Goal: Task Accomplishment & Management: Manage account settings

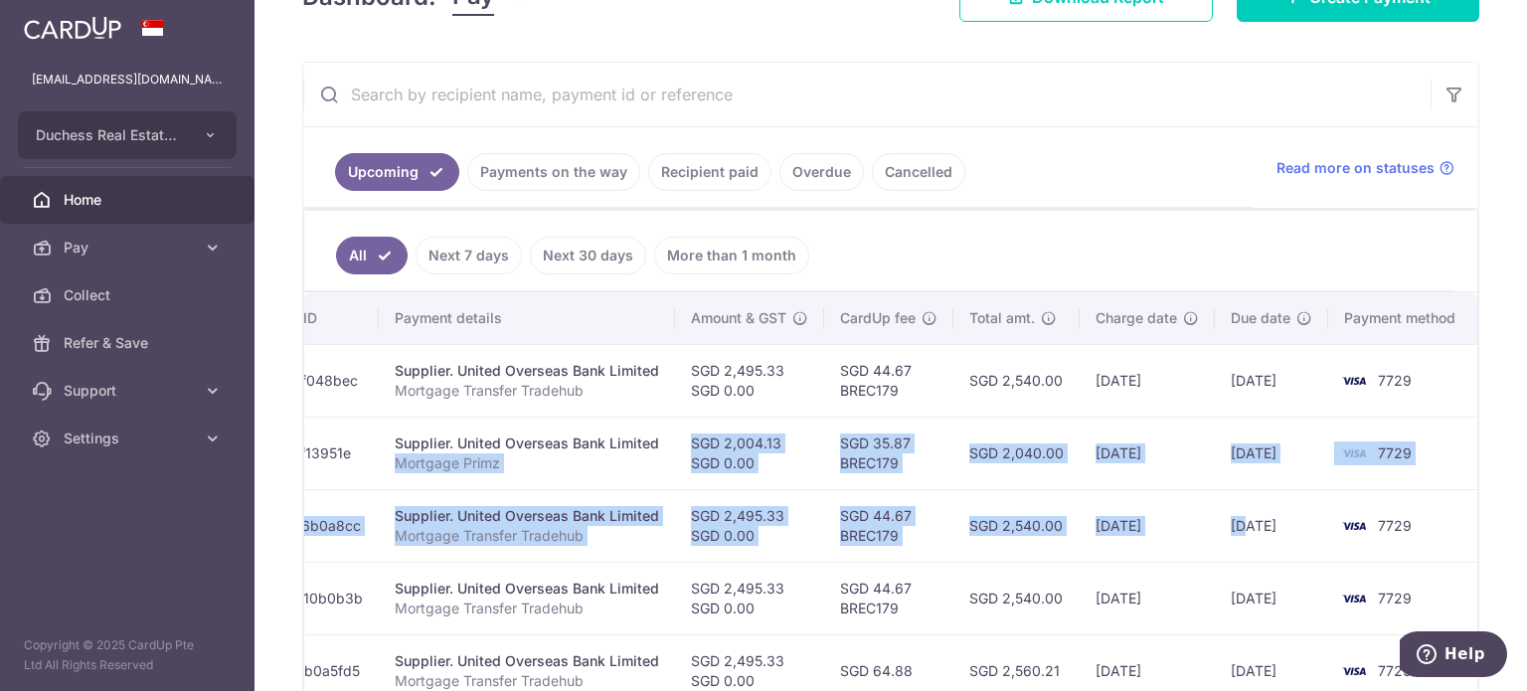
click at [824, 507] on td "SGD 44.67 BREC179" at bounding box center [888, 525] width 129 height 73
click at [812, 481] on td "SGD 2,004.13 SGD 0.00" at bounding box center [749, 453] width 149 height 73
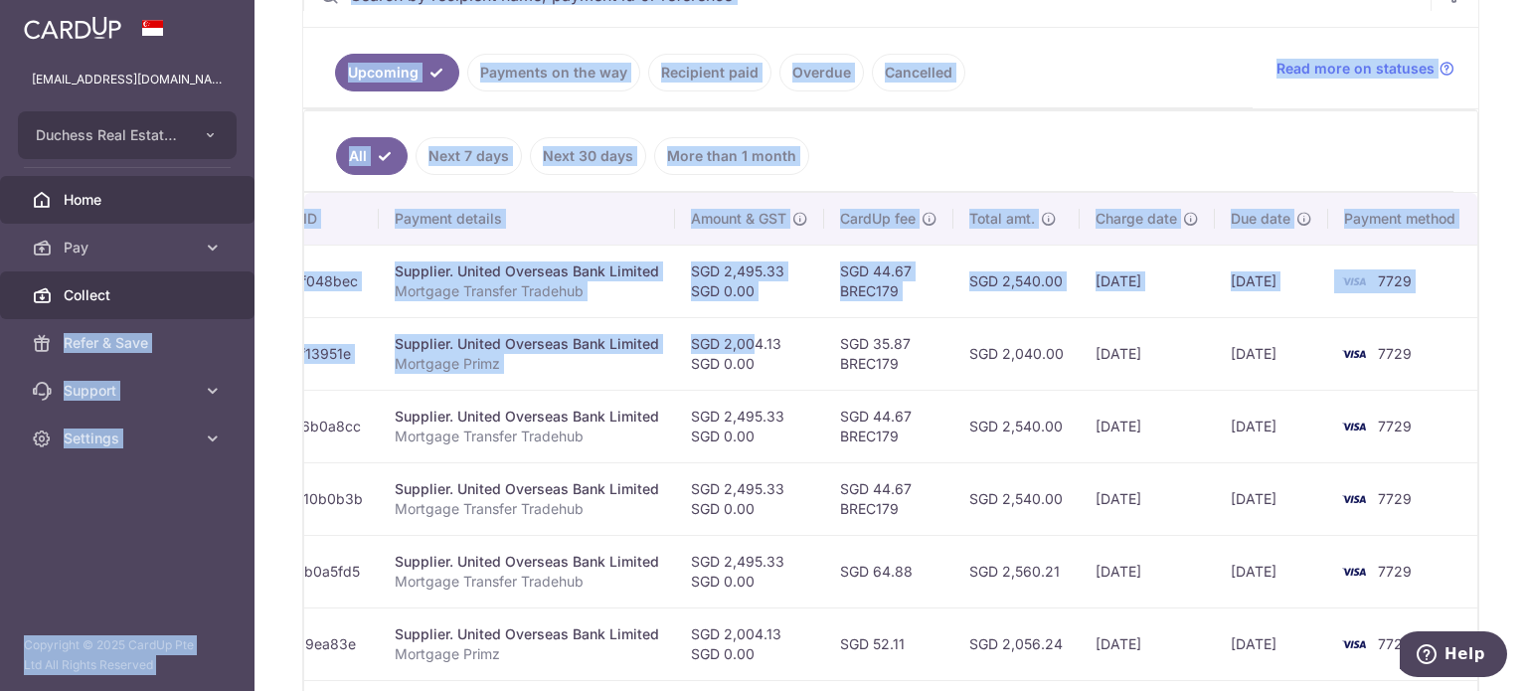
scroll to position [0, 0]
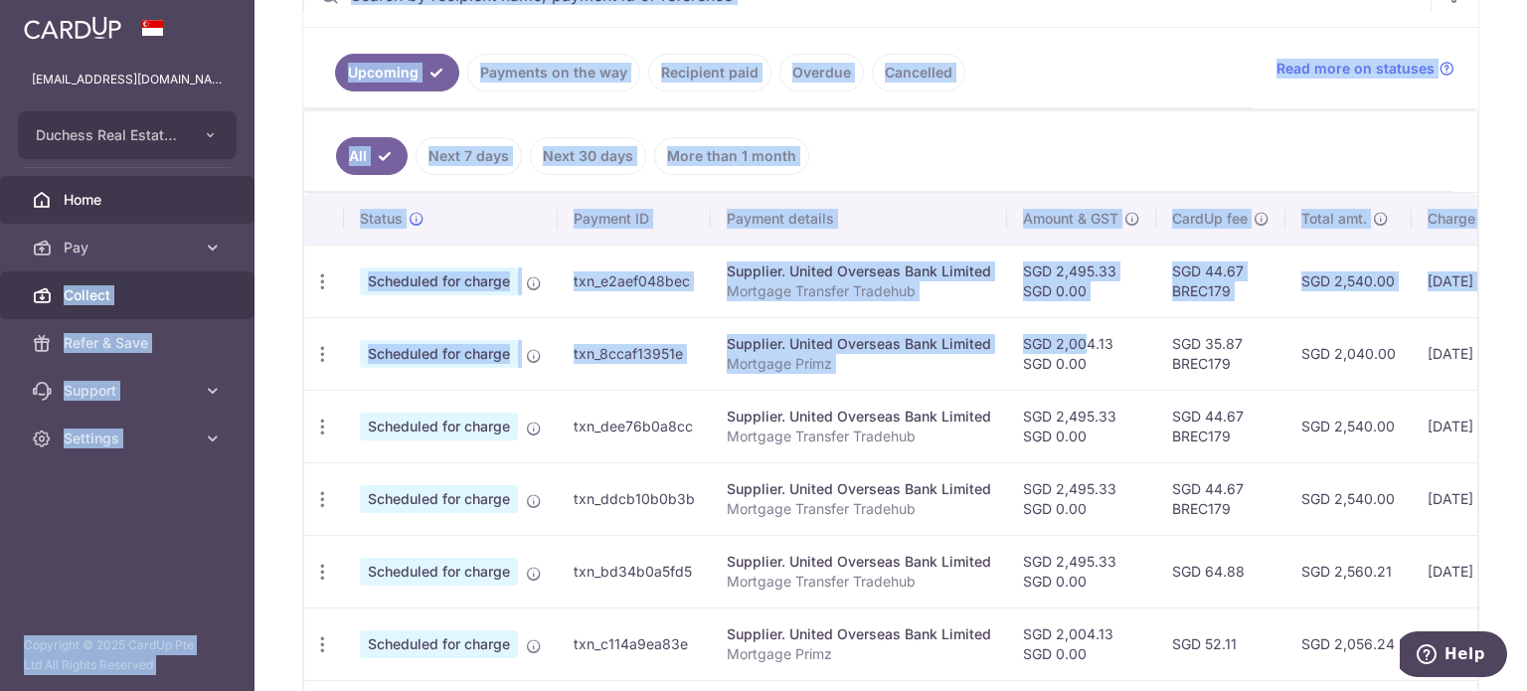
drag, startPoint x: 723, startPoint y: 328, endPoint x: 40, endPoint y: 289, distance: 684.3
click at [0, 280] on main "[EMAIL_ADDRESS][DOMAIN_NAME] Duchess Real Estate Investment Pte Ltd Add new com…" at bounding box center [763, 345] width 1527 height 691
click at [314, 344] on icon "button" at bounding box center [322, 354] width 21 height 21
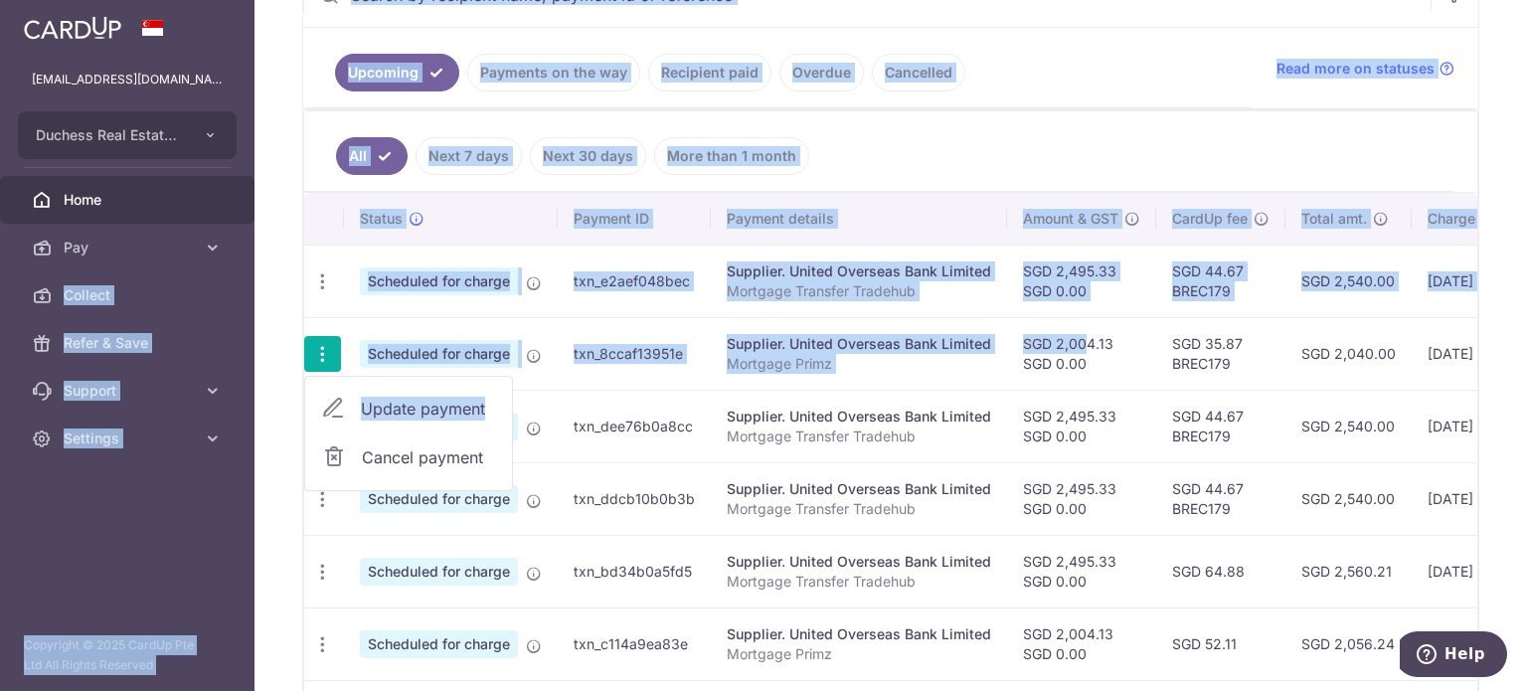
click at [414, 418] on link "Update payment" at bounding box center [408, 409] width 207 height 48
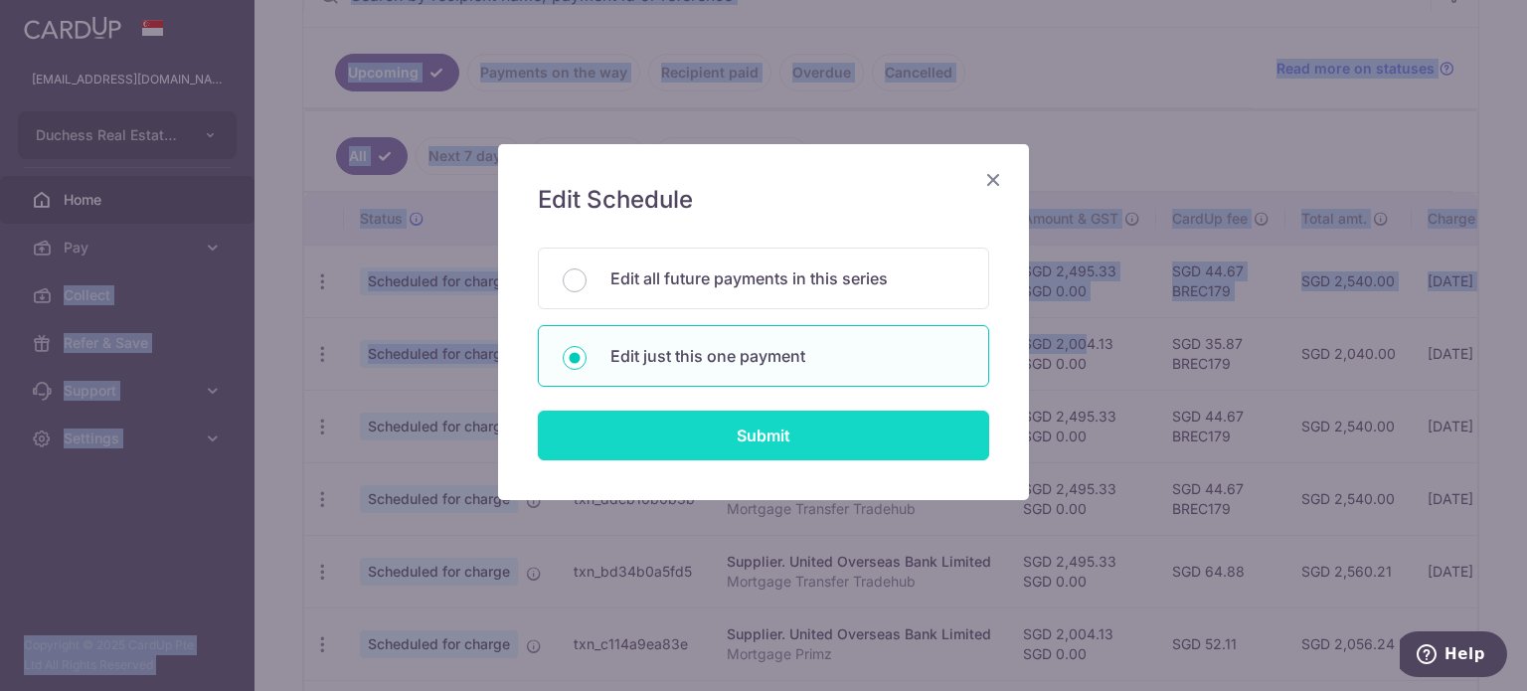
click at [705, 417] on input "Submit" at bounding box center [763, 436] width 451 height 50
radio input "true"
type input "2,004.13"
type input "0.00"
type input "[DATE]"
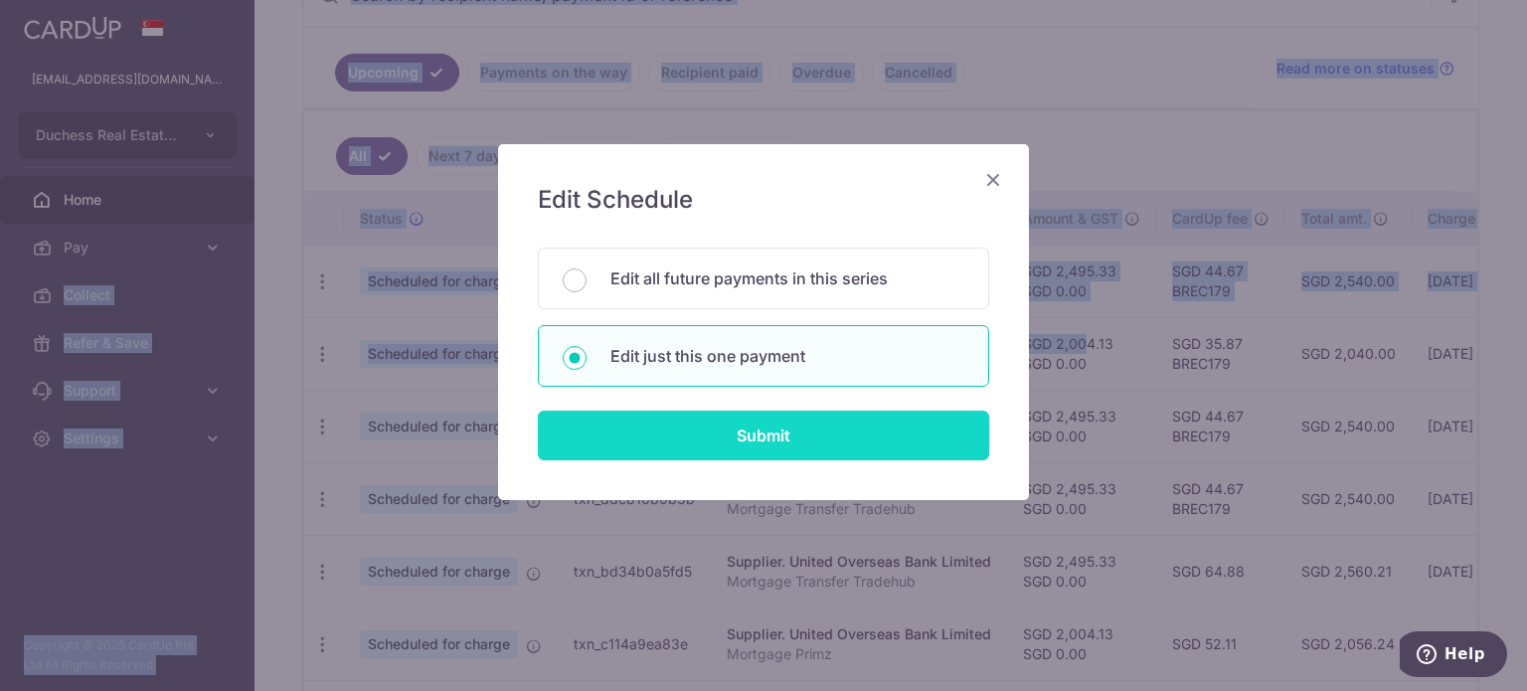
type input "Mortgage Primz"
type input "Primz"
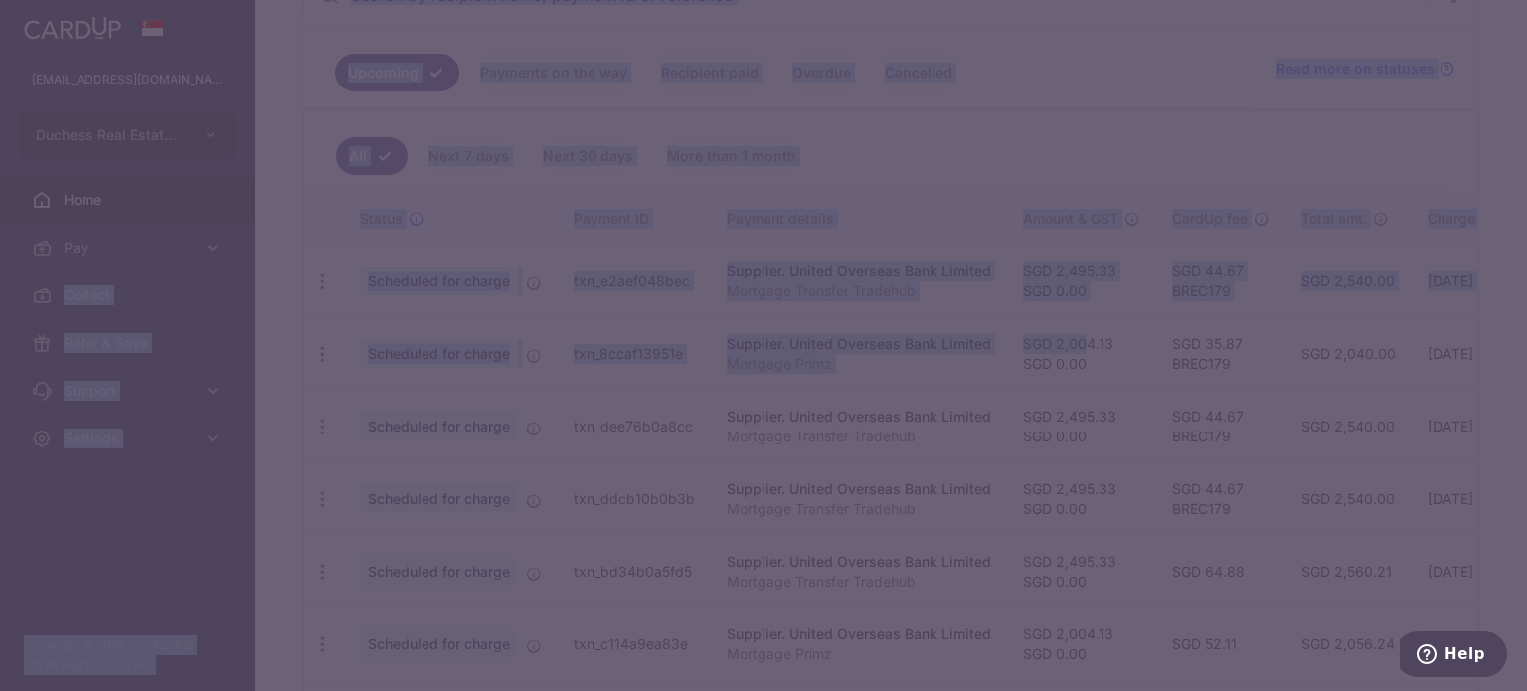
type input "BREC179"
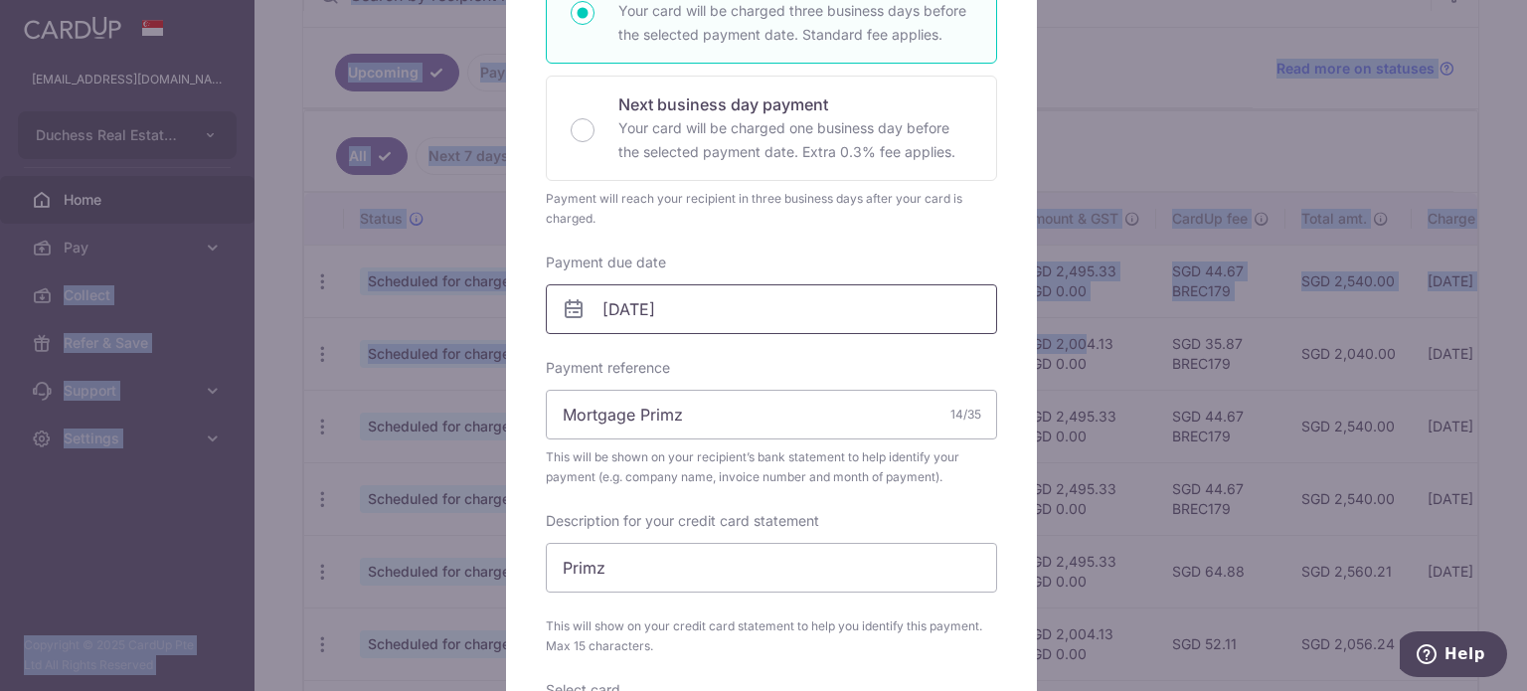
scroll to position [398, 0]
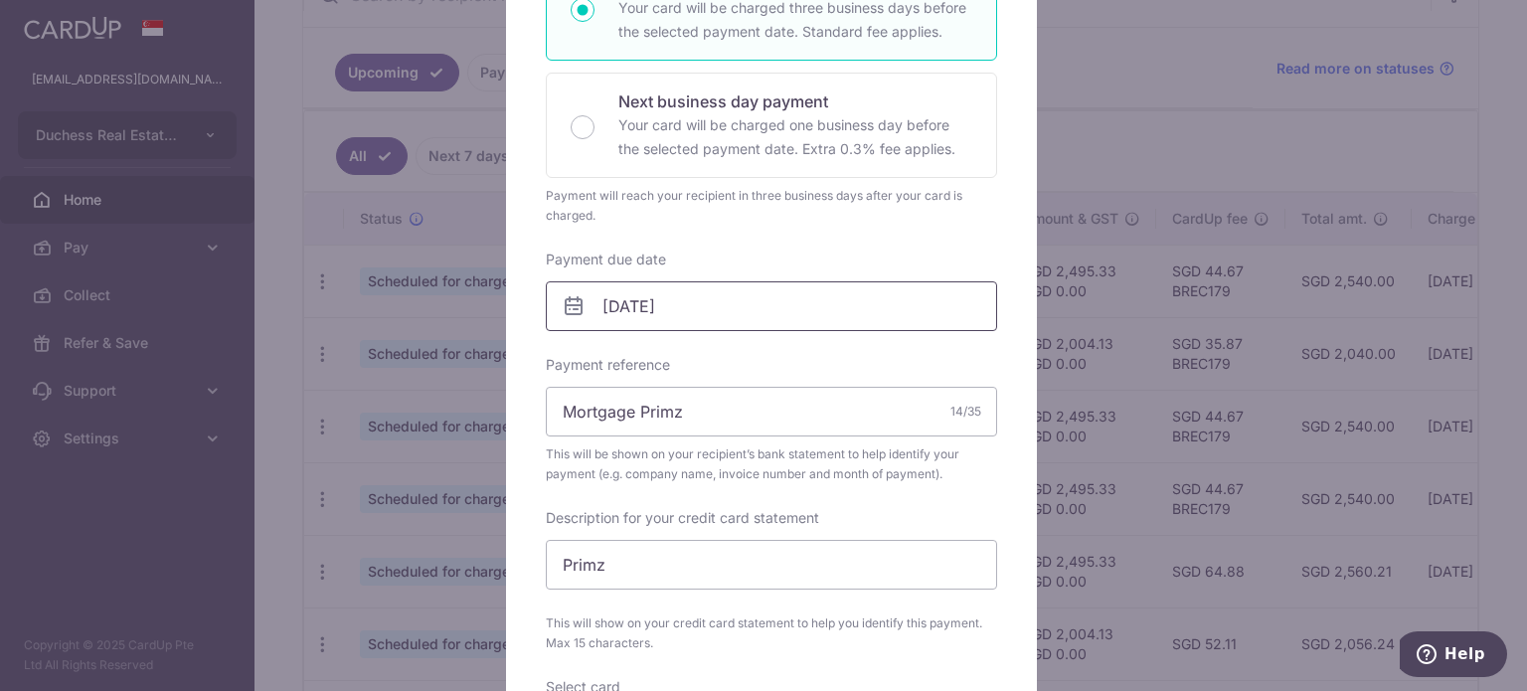
click at [724, 297] on input "[DATE]" at bounding box center [771, 306] width 451 height 50
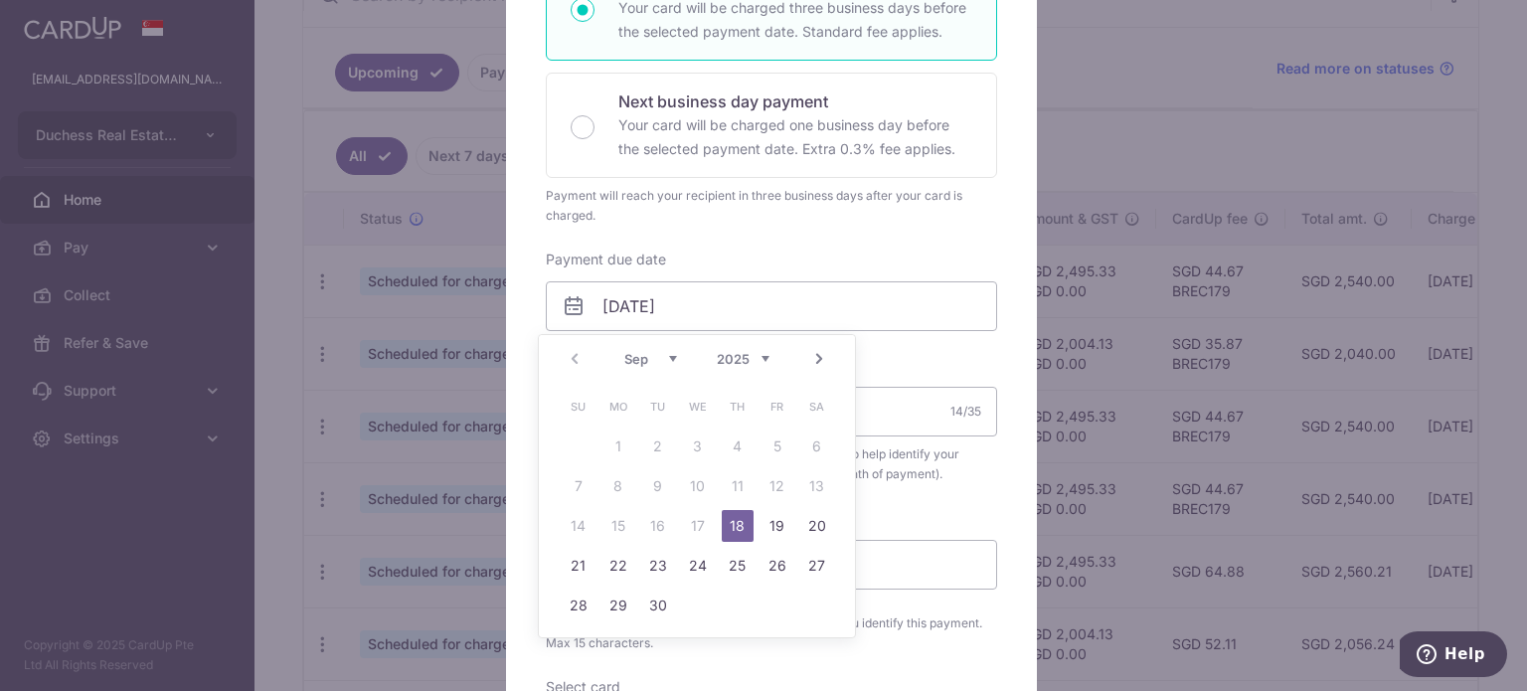
click at [827, 350] on link "Next" at bounding box center [819, 359] width 24 height 24
click at [808, 448] on link "4" at bounding box center [818, 447] width 32 height 32
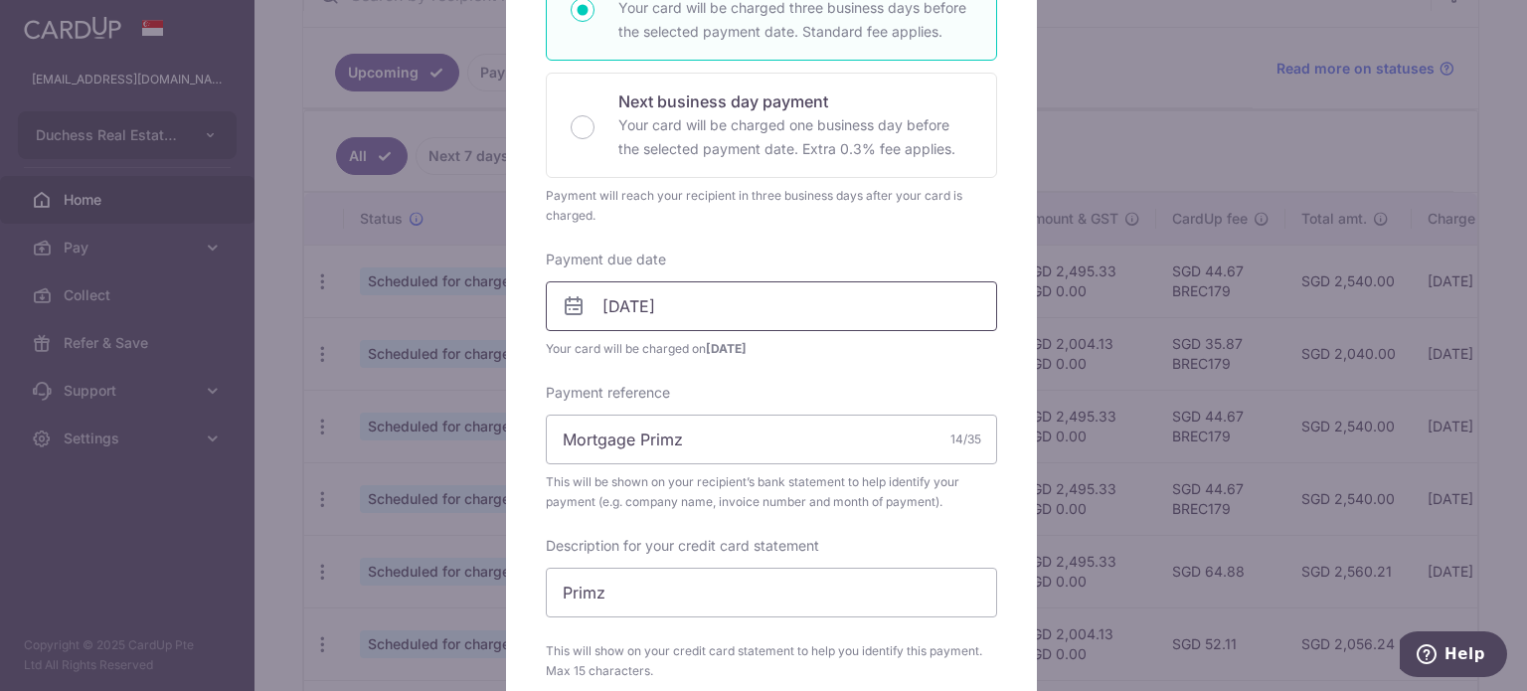
click at [754, 325] on input "04/10/2025" at bounding box center [771, 306] width 451 height 50
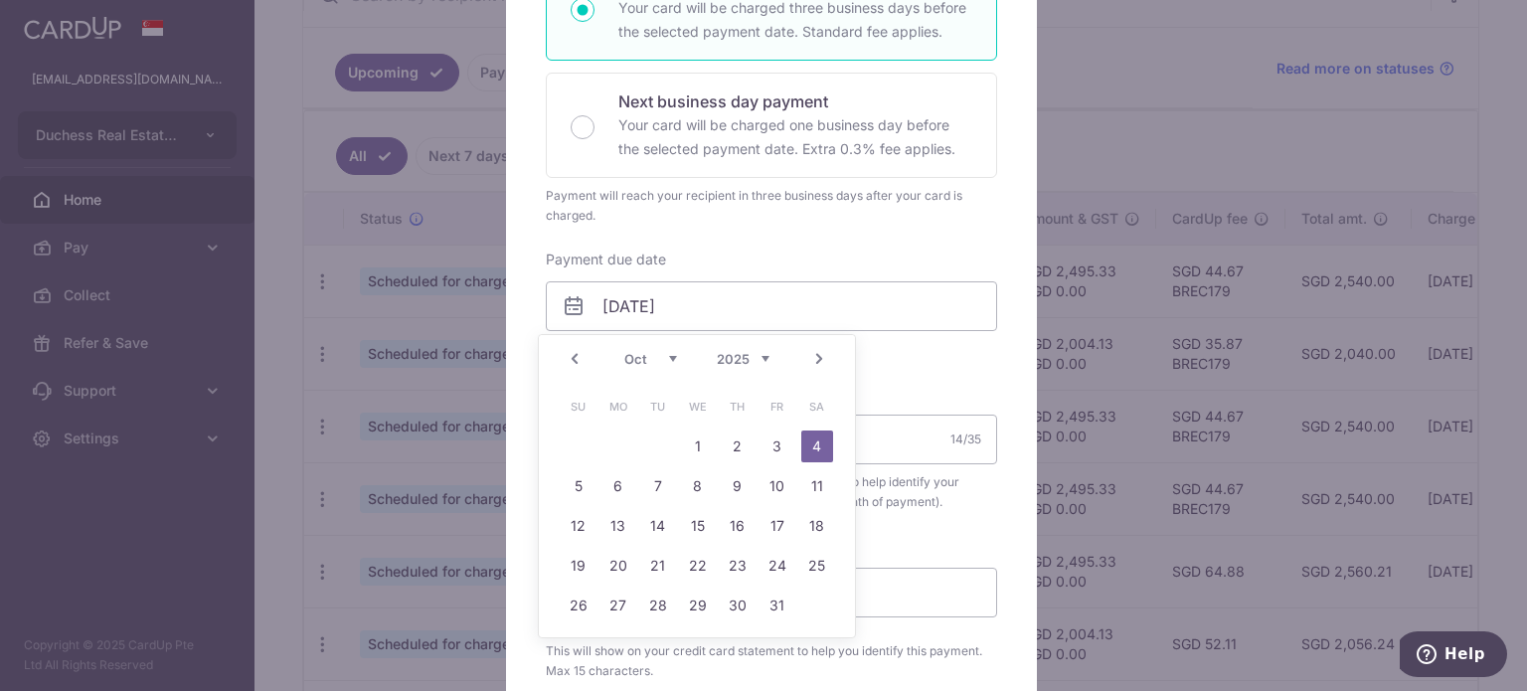
click at [634, 489] on td "6" at bounding box center [619, 486] width 40 height 40
click at [714, 312] on input "[DATE]" at bounding box center [771, 306] width 451 height 50
click at [587, 488] on link "5" at bounding box center [579, 486] width 32 height 32
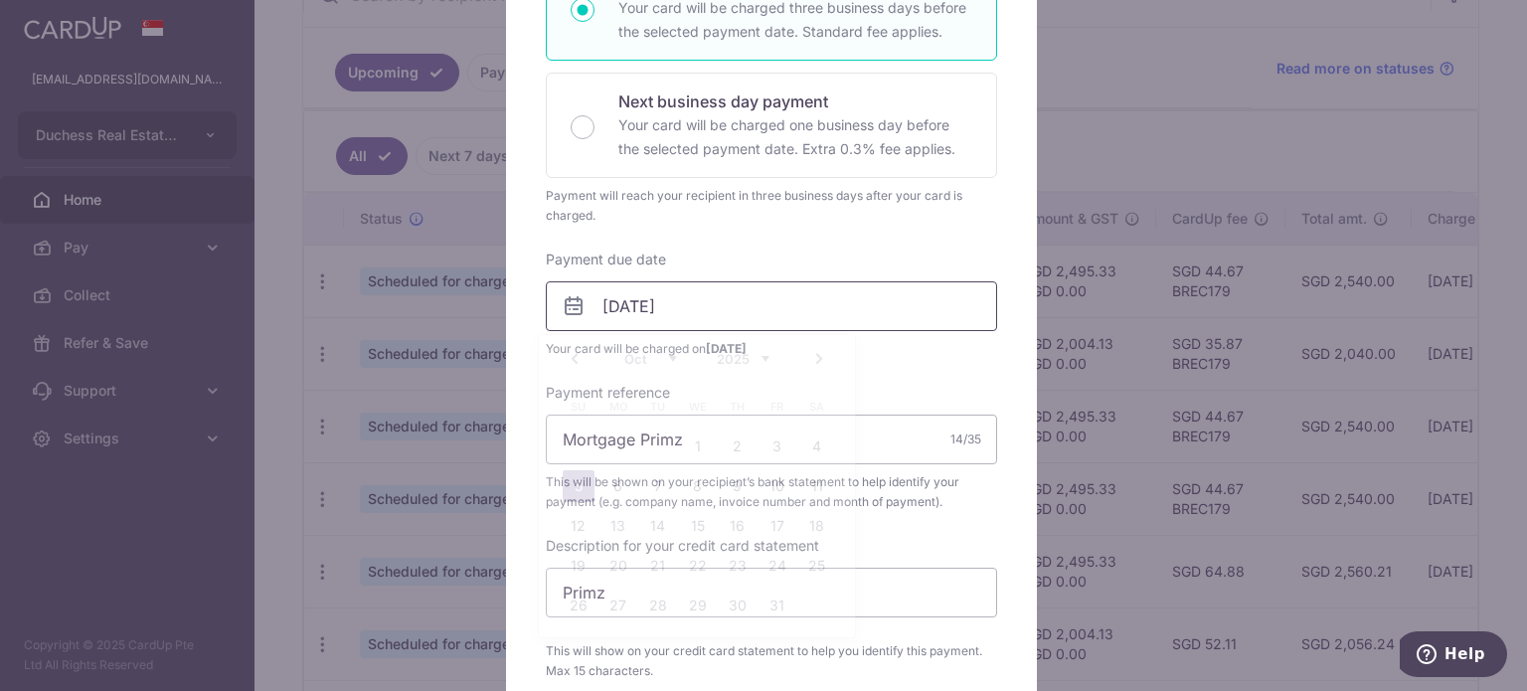
click at [735, 289] on input "05/10/2025" at bounding box center [771, 306] width 451 height 50
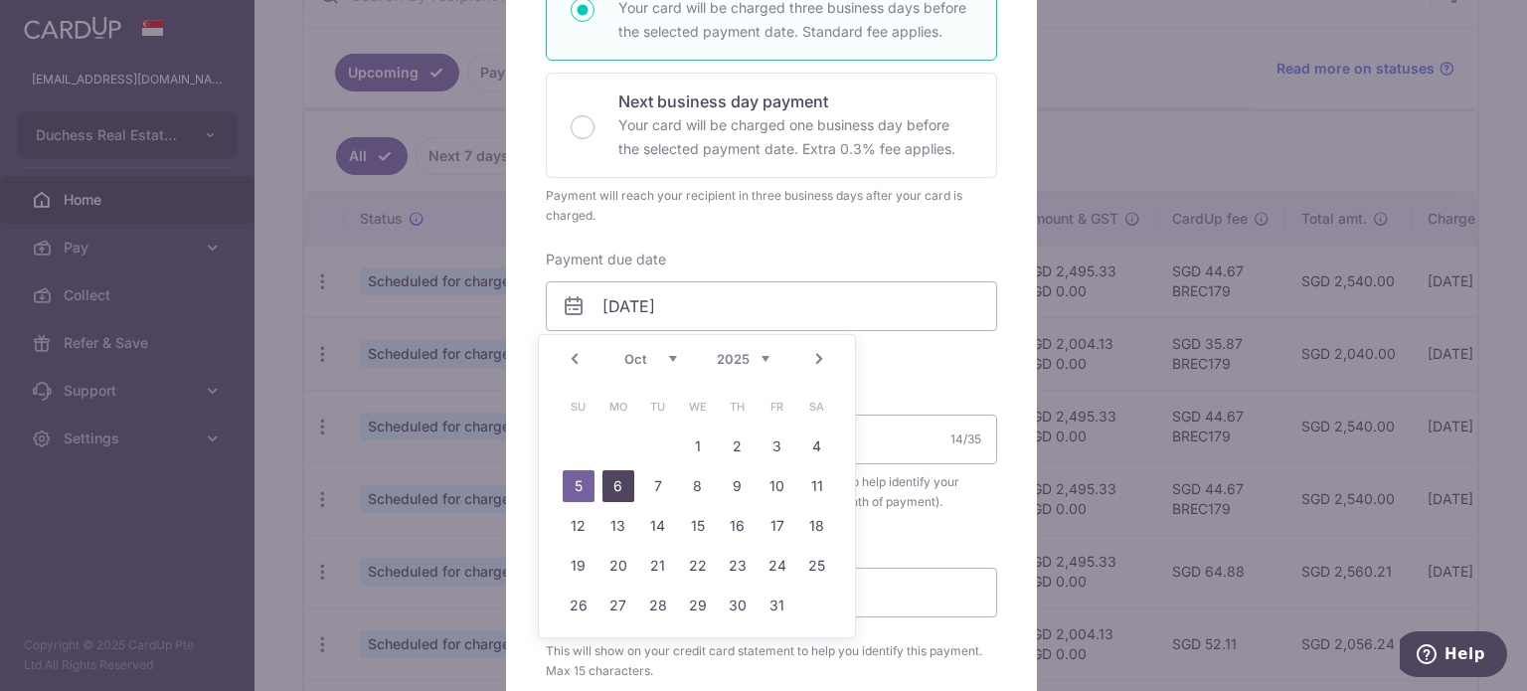
click at [629, 475] on link "6" at bounding box center [619, 486] width 32 height 32
type input "[DATE]"
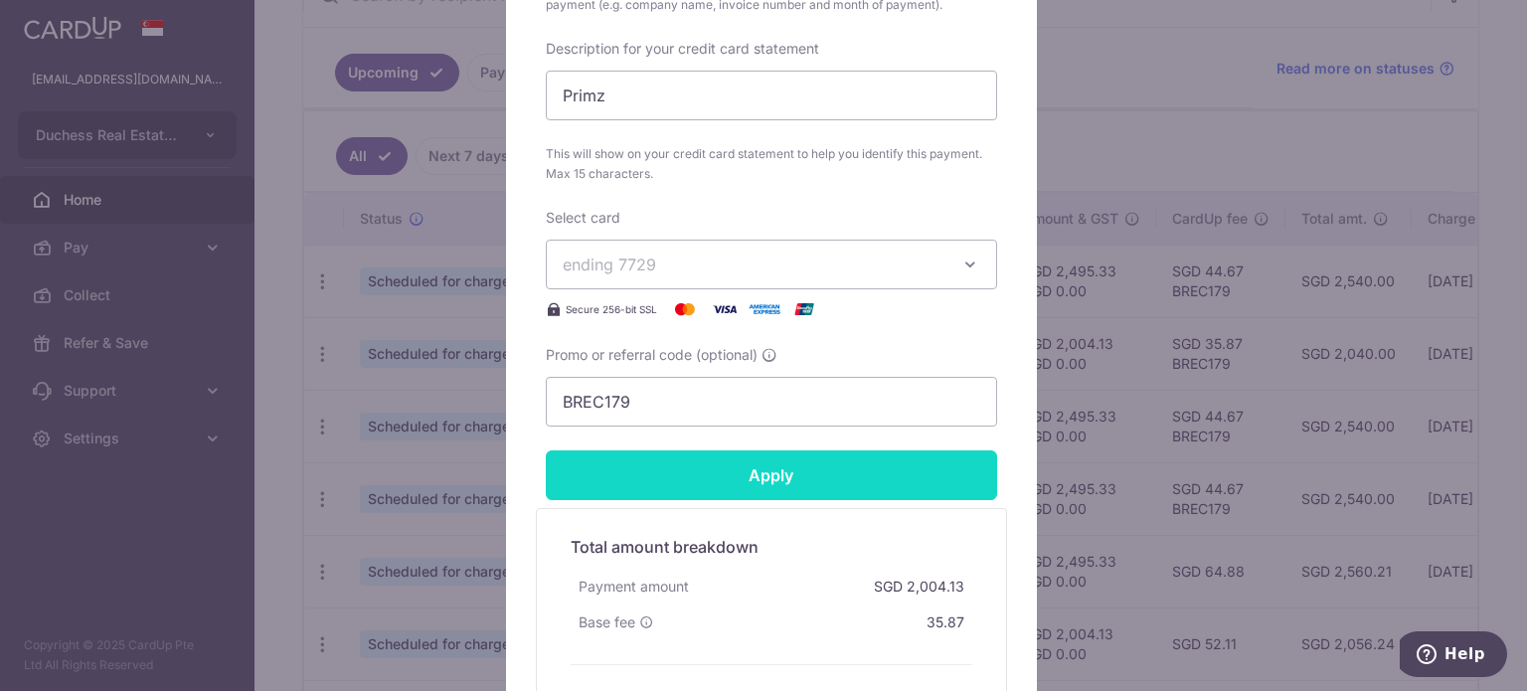
click at [786, 491] on input "Apply" at bounding box center [771, 475] width 451 height 50
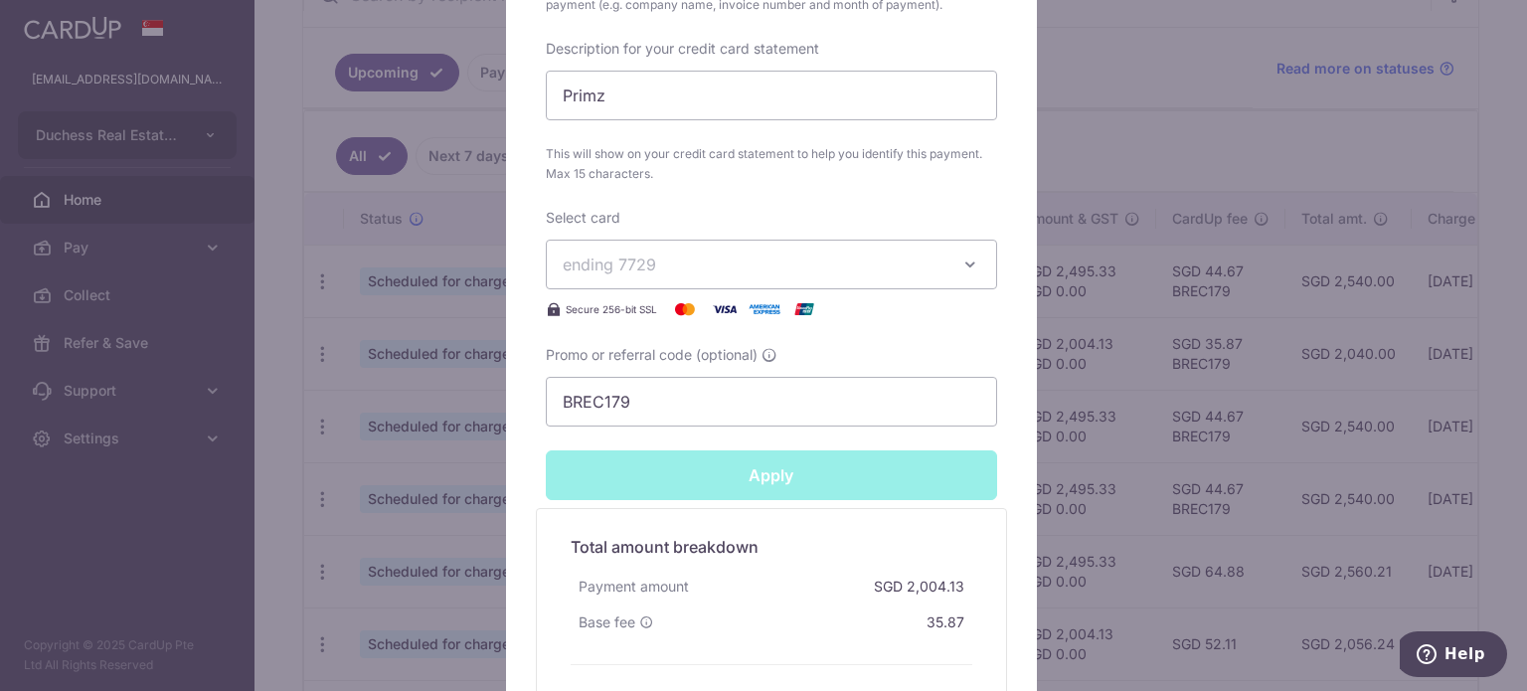
type input "Successfully Applied"
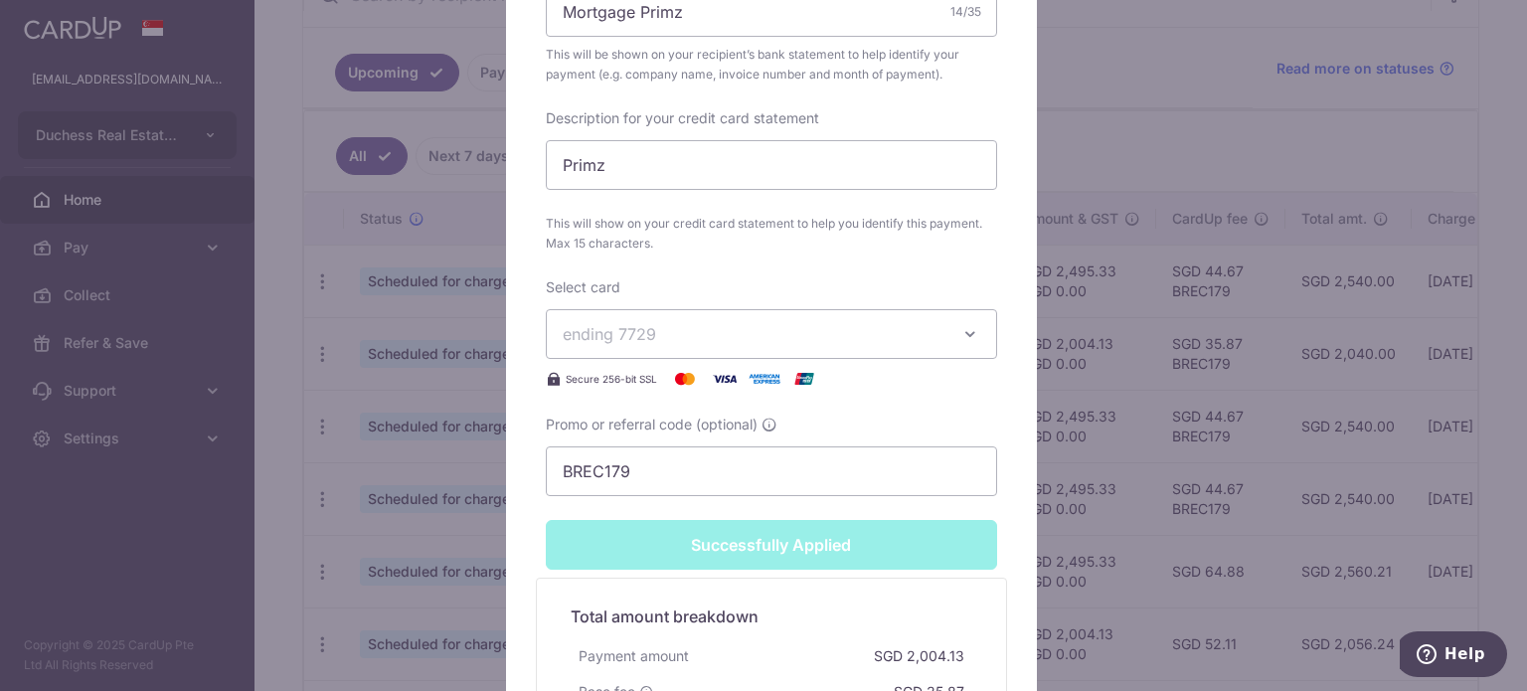
scroll to position [964, 0]
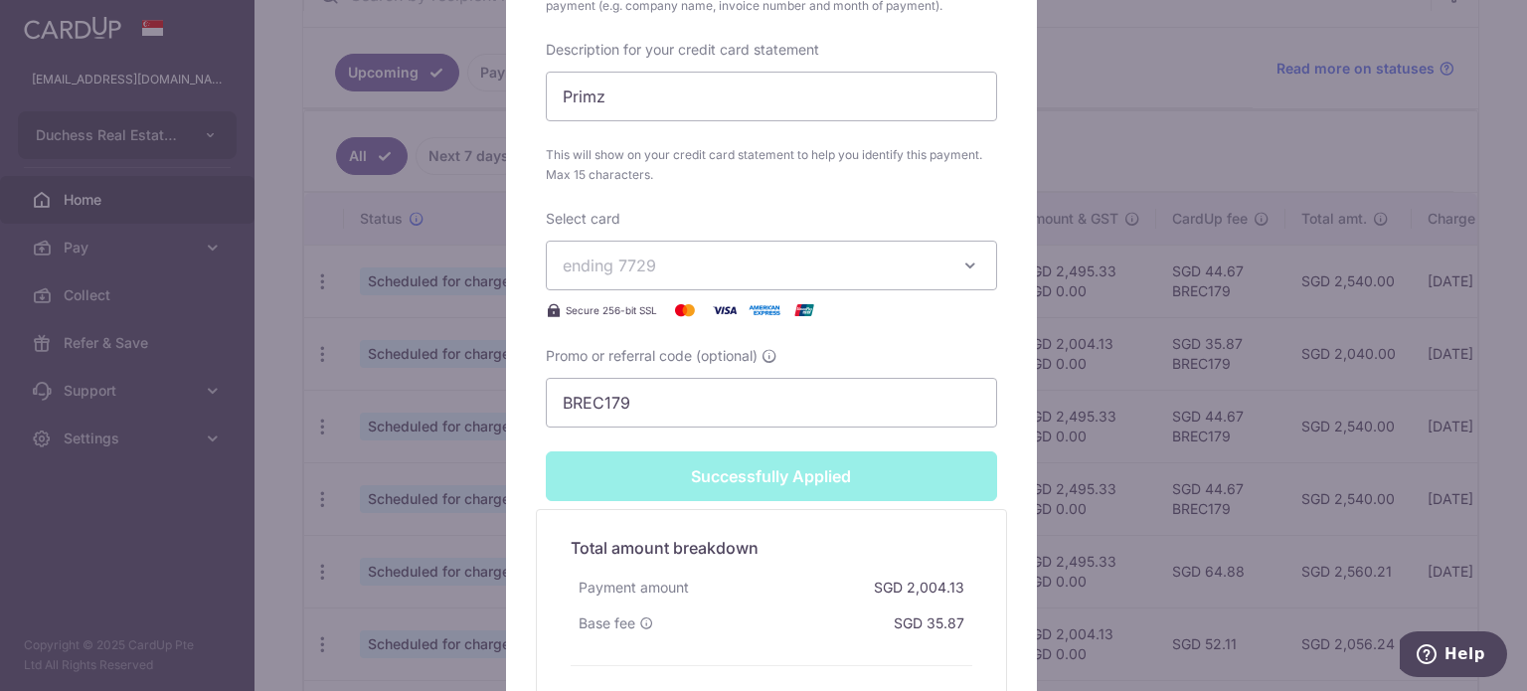
click at [140, 550] on div "Edit payment By clicking apply, you will make changes to all payments to United…" at bounding box center [763, 345] width 1527 height 691
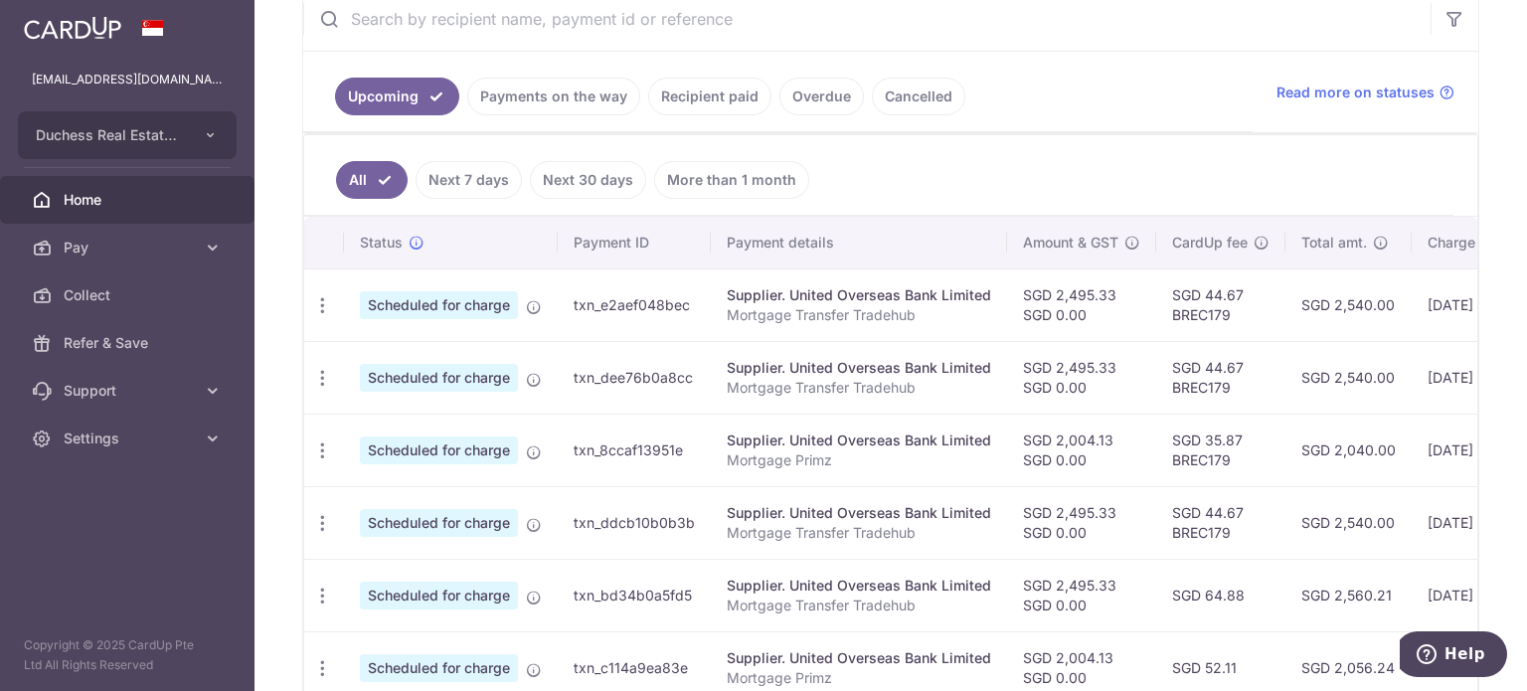
scroll to position [0, 332]
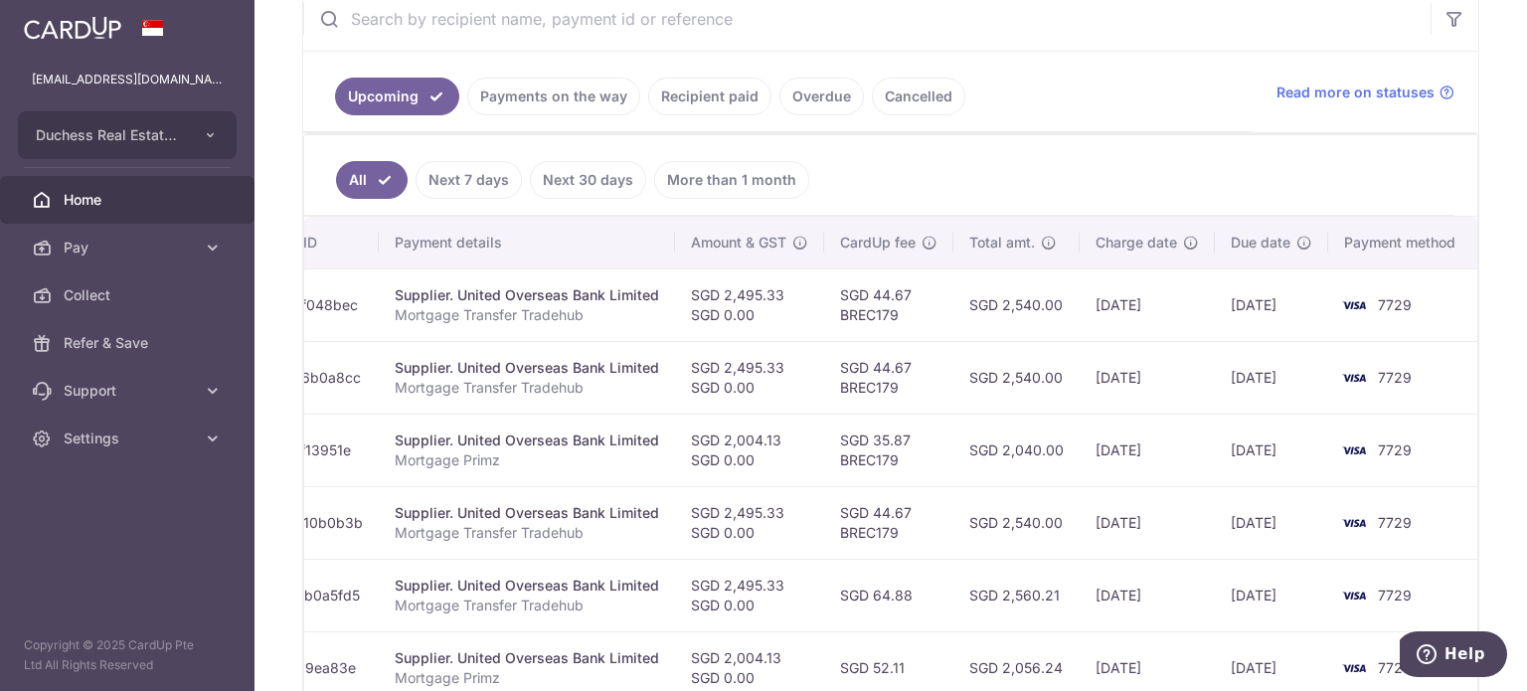
drag, startPoint x: 1051, startPoint y: 452, endPoint x: 1085, endPoint y: 515, distance: 71.2
click at [1098, 515] on tbody "Update payment Cancel payment Scheduled for charge txn_e2aef048bec Supplier. Un…" at bounding box center [726, 631] width 1508 height 726
click at [875, 431] on td "SGD 35.87 BREC179" at bounding box center [888, 450] width 129 height 73
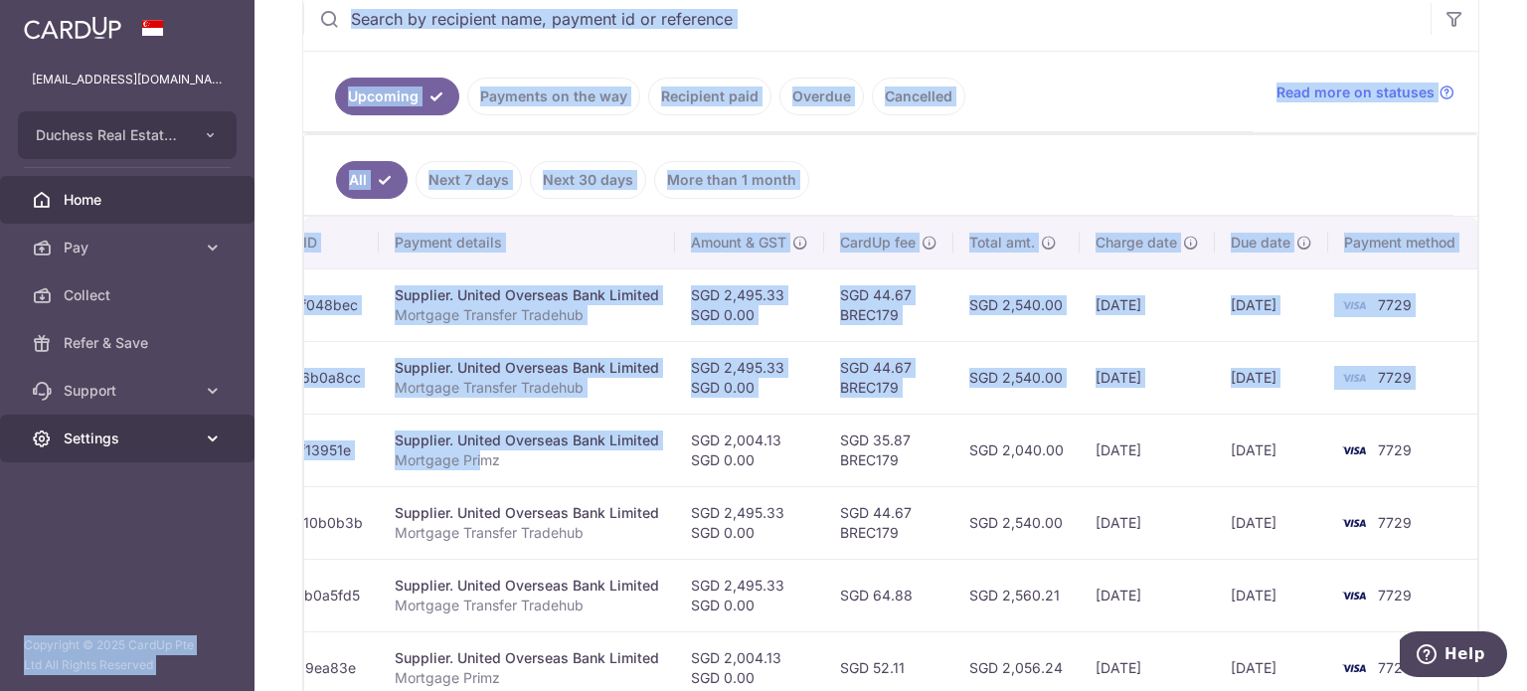
scroll to position [0, 0]
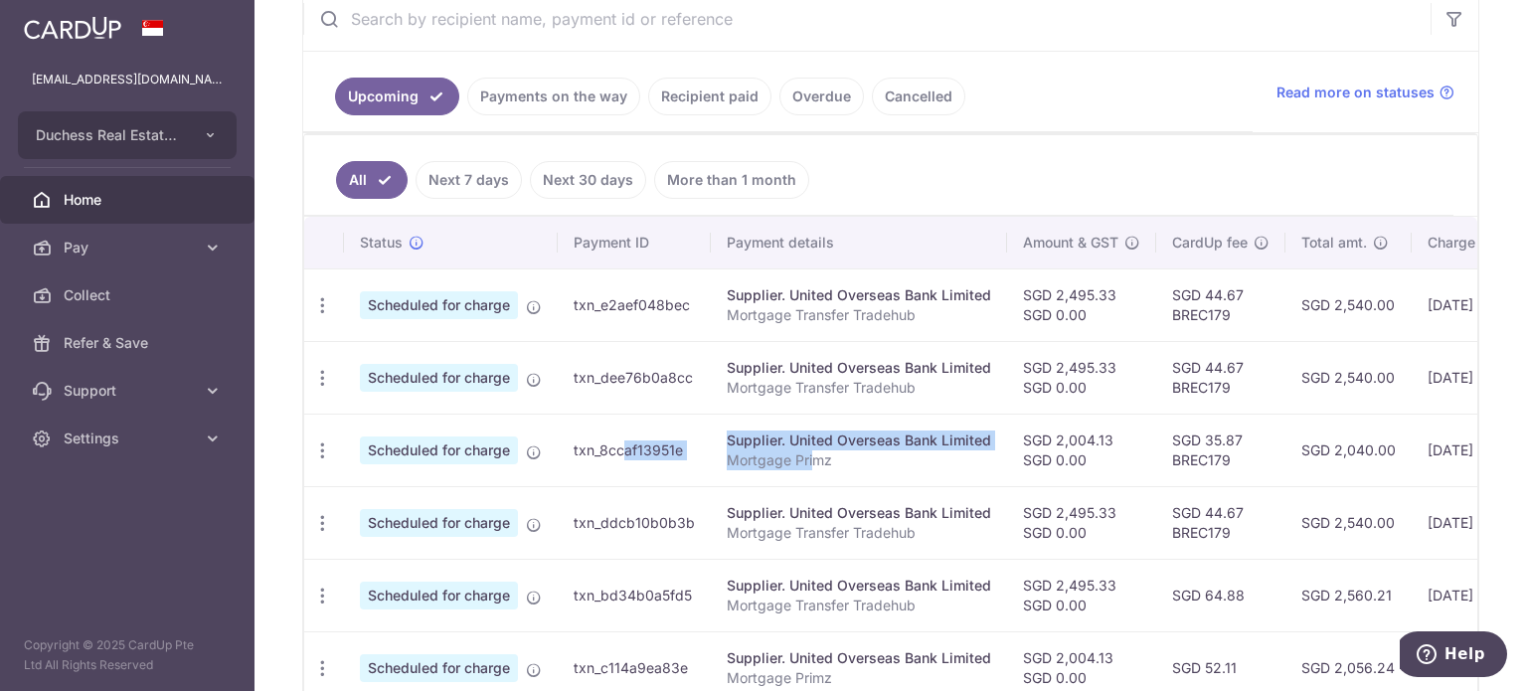
drag, startPoint x: 481, startPoint y: 456, endPoint x: 575, endPoint y: 468, distance: 94.2
click at [574, 468] on tr "Update payment Cancel payment Scheduled for charge txn_8ccaf13951e Supplier. Un…" at bounding box center [1058, 450] width 1508 height 73
click at [330, 450] on icon "button" at bounding box center [322, 451] width 21 height 21
click at [446, 502] on span "Update payment" at bounding box center [428, 505] width 135 height 24
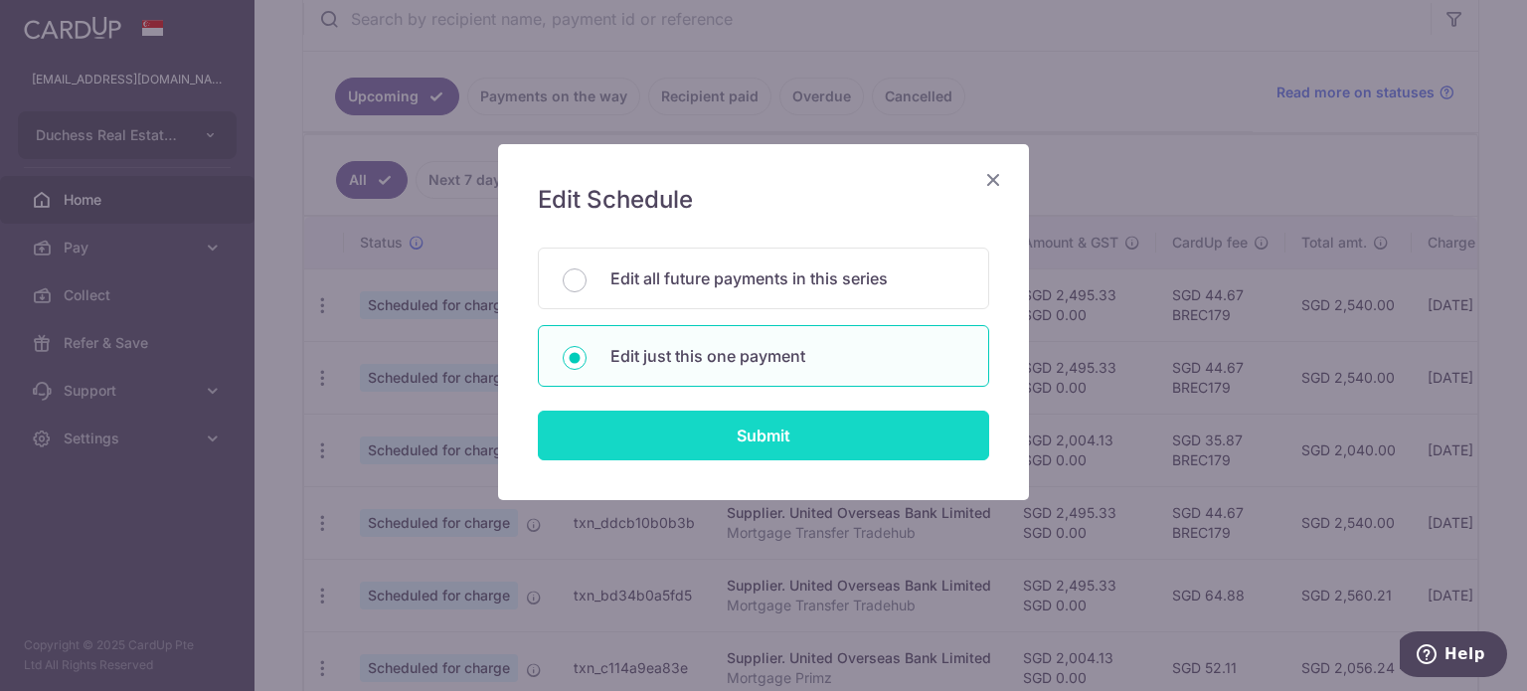
click at [691, 448] on input "Submit" at bounding box center [763, 436] width 451 height 50
radio input "true"
type input "2,004.13"
type input "0.00"
type input "[DATE]"
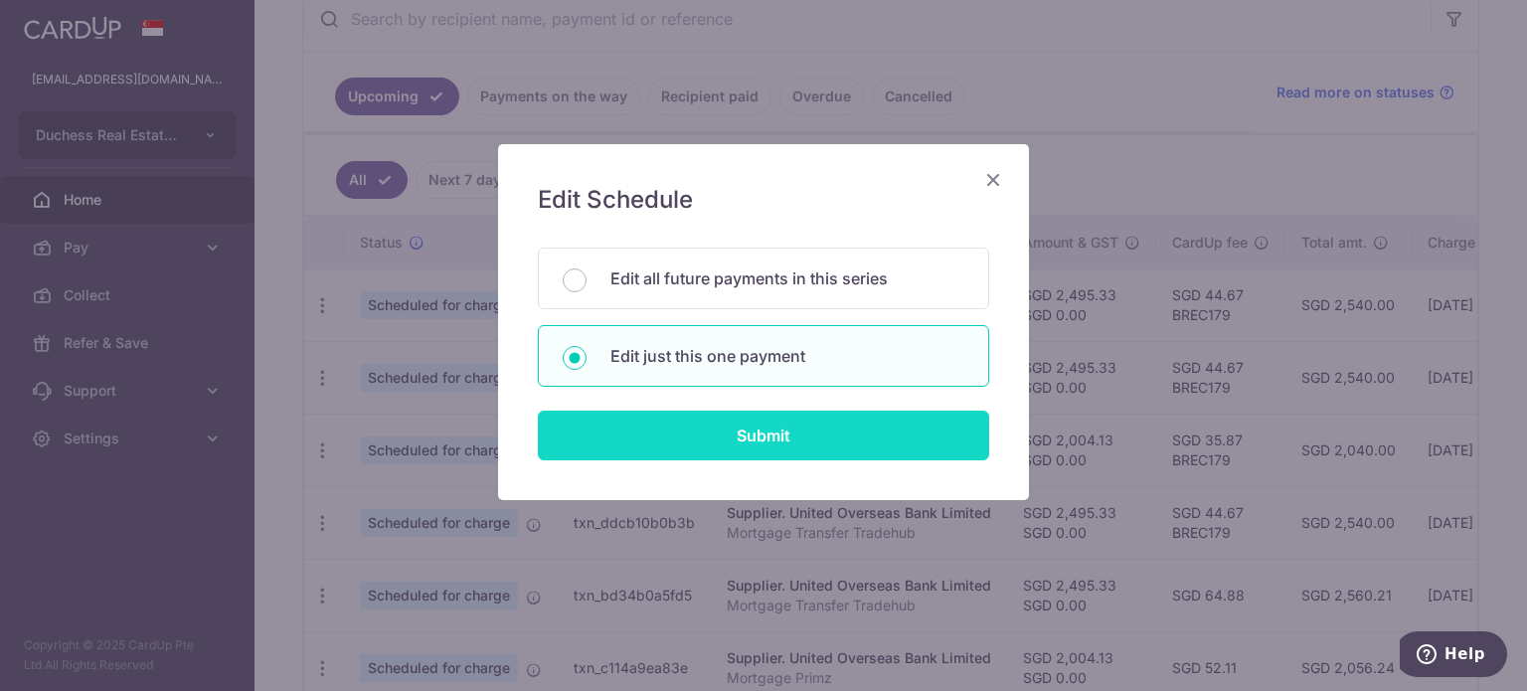
type input "Mortgage Primz"
type input "Primz"
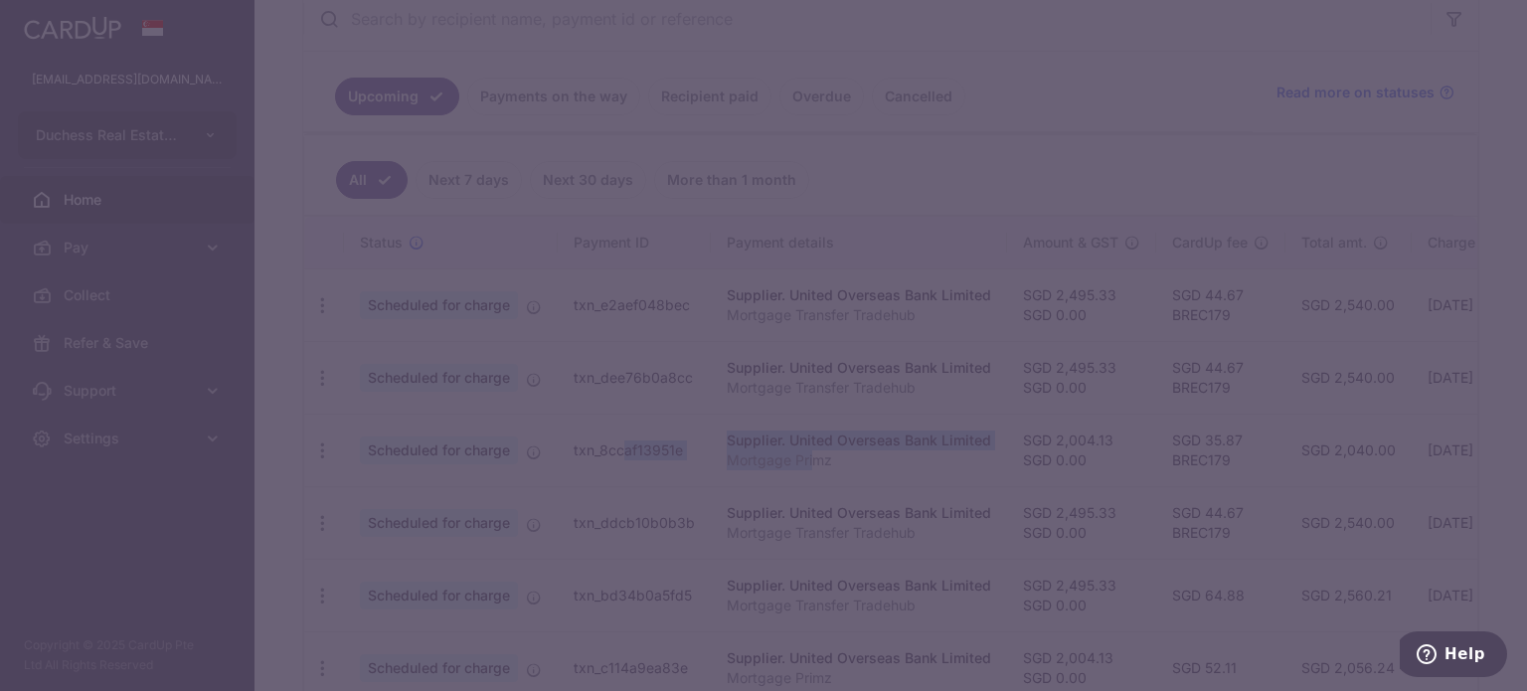
type input "BREC179"
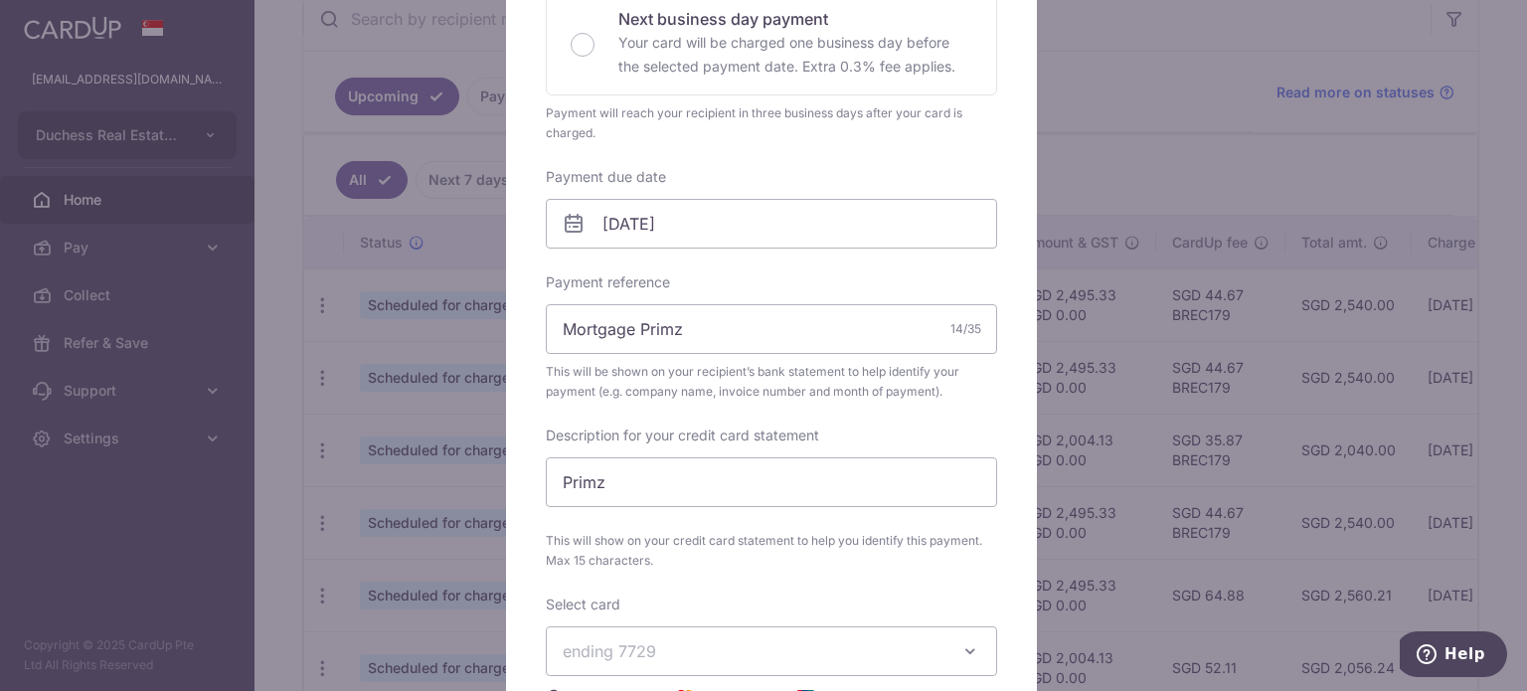
scroll to position [497, 0]
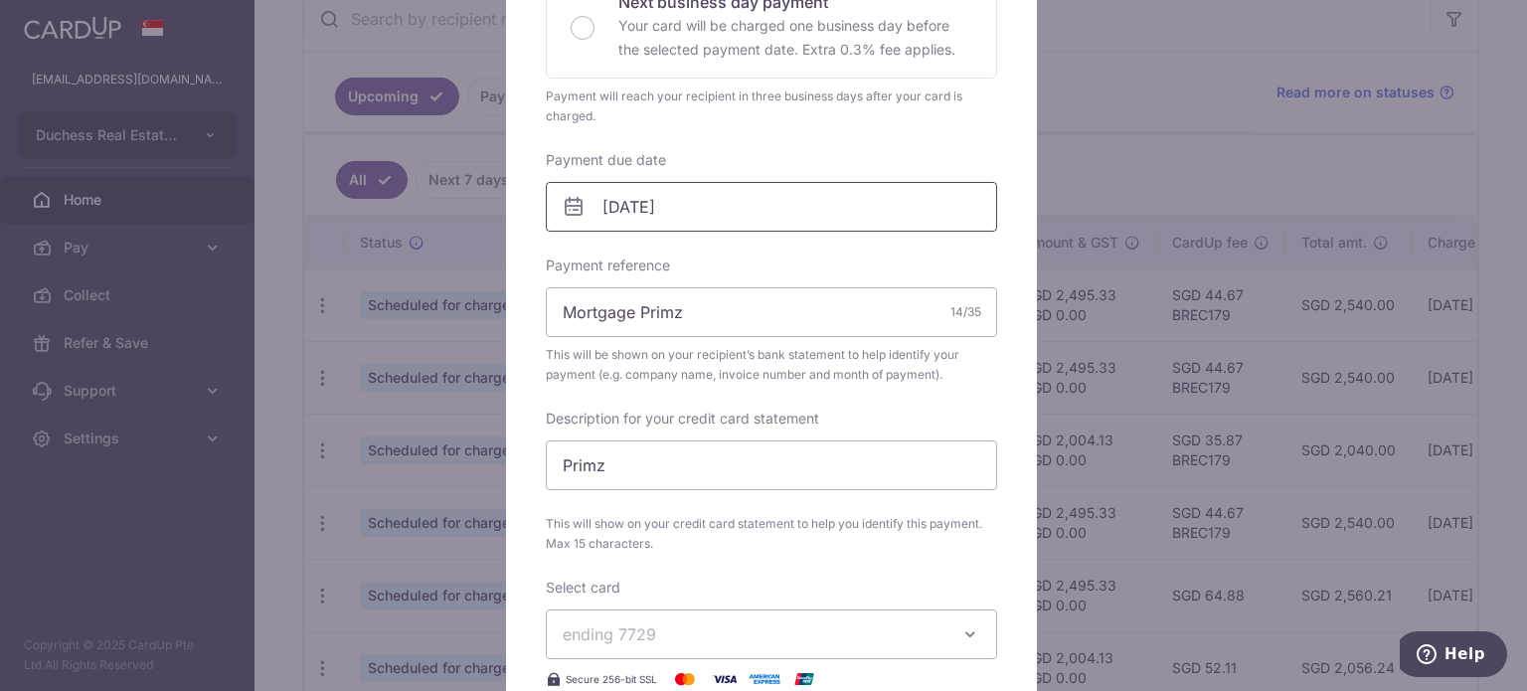
click at [697, 196] on input "[DATE]" at bounding box center [771, 207] width 451 height 50
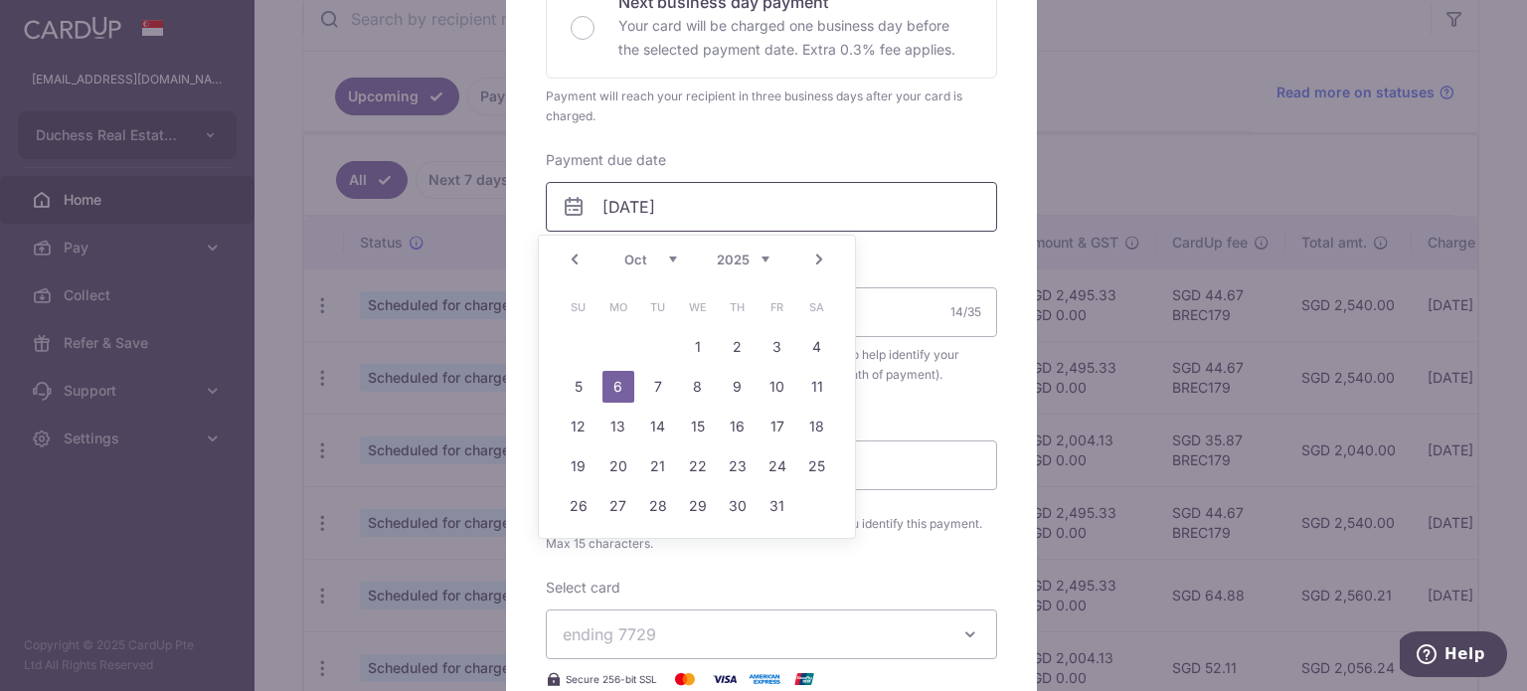
click at [697, 196] on input "[DATE]" at bounding box center [771, 207] width 451 height 50
click at [902, 563] on div "Enter payment amount 2,004.13 2004.13 SGD To change the payment amount, please …" at bounding box center [771, 262] width 451 height 1070
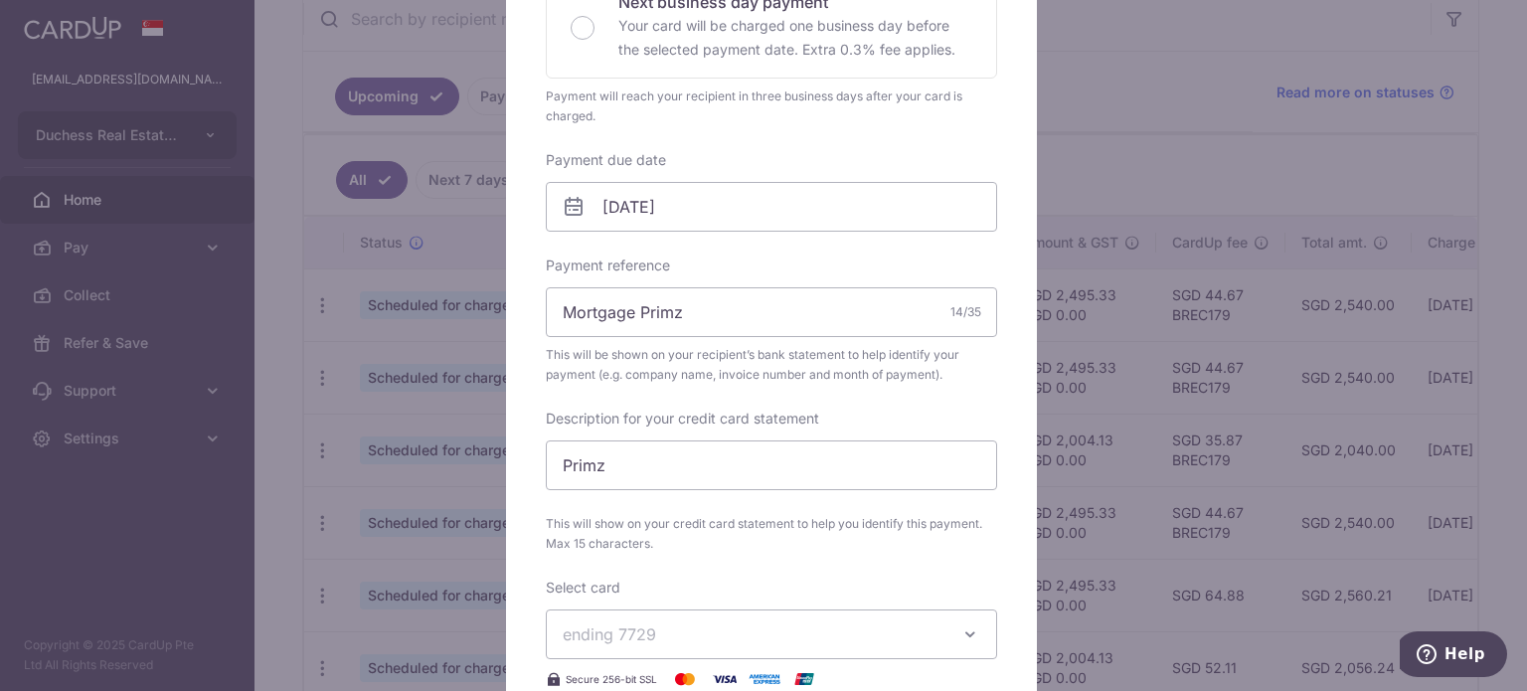
click at [1086, 44] on div "Edit payment By clicking apply, you will make changes to all payments to United…" at bounding box center [763, 345] width 1527 height 691
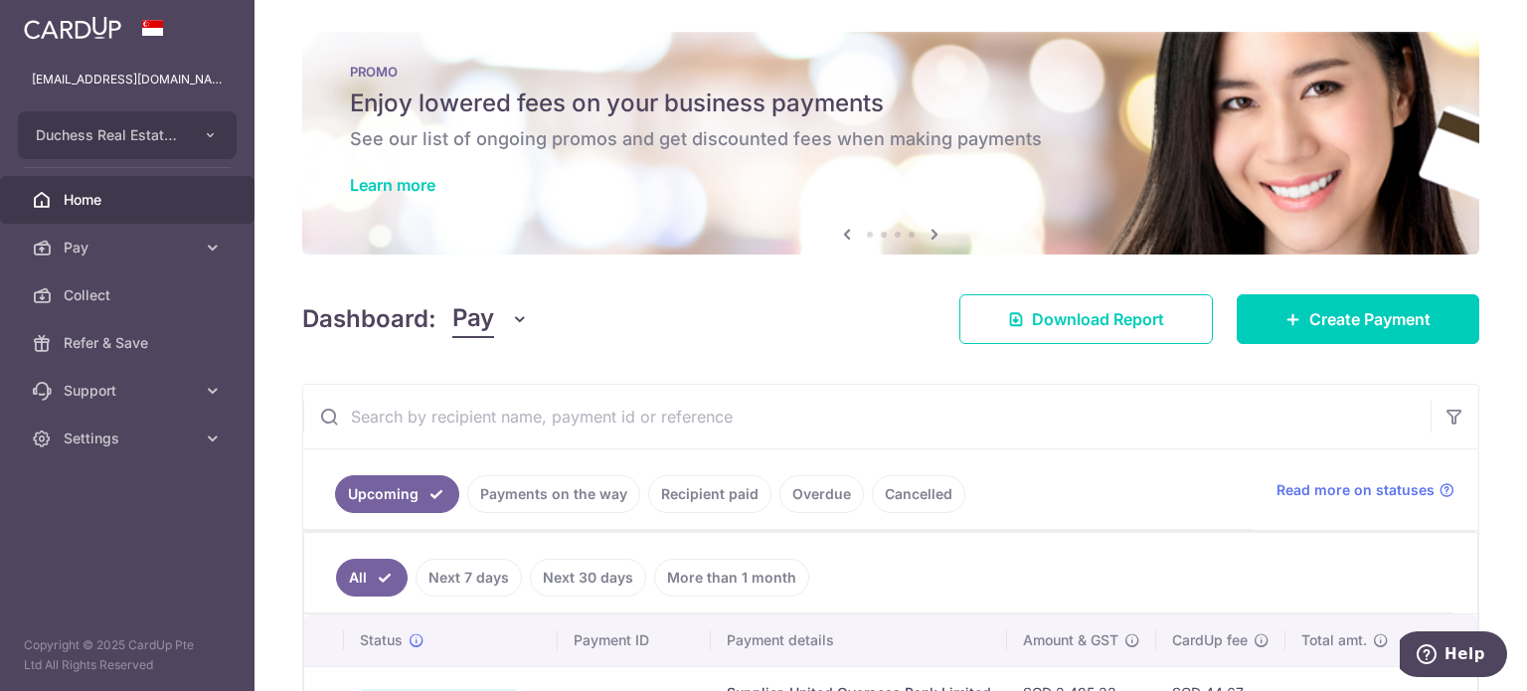
scroll to position [0, 0]
click at [80, 205] on span "Home" at bounding box center [129, 200] width 131 height 20
